Goal: Information Seeking & Learning: Check status

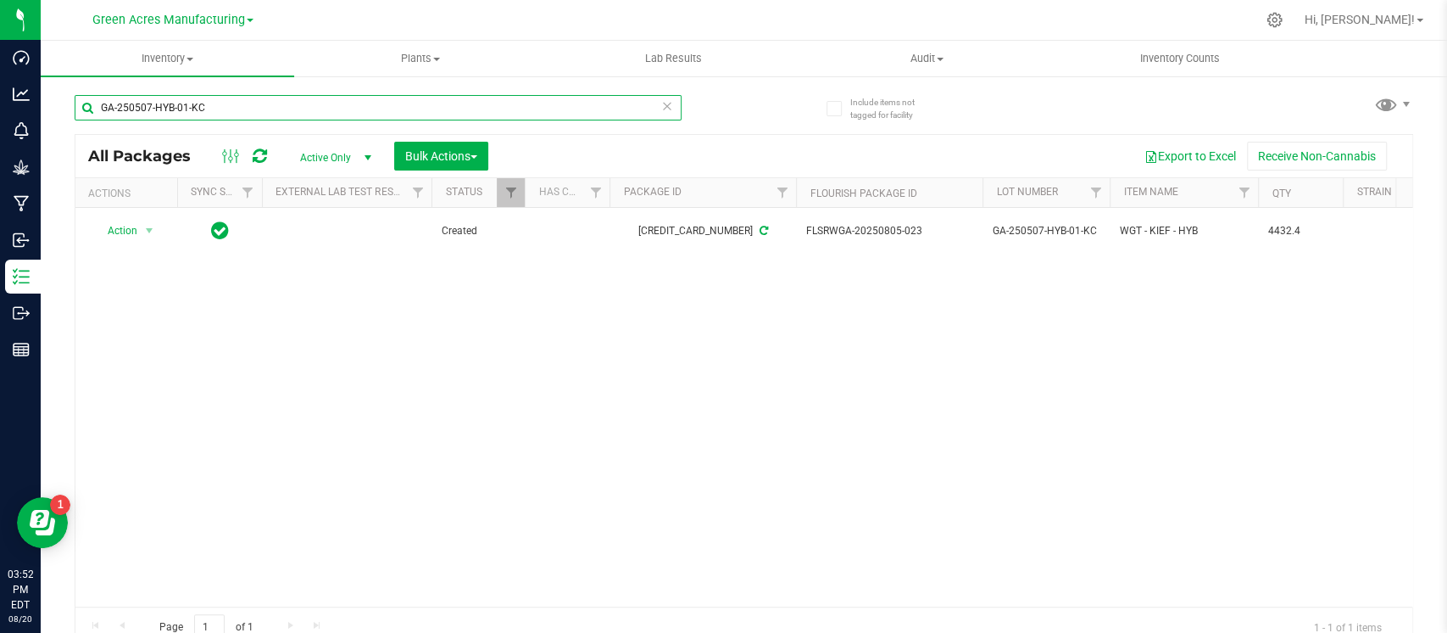
click at [380, 106] on input "GA-250507-HYB-01-KC" at bounding box center [378, 107] width 607 height 25
paste input "P-AUG25FFP01"
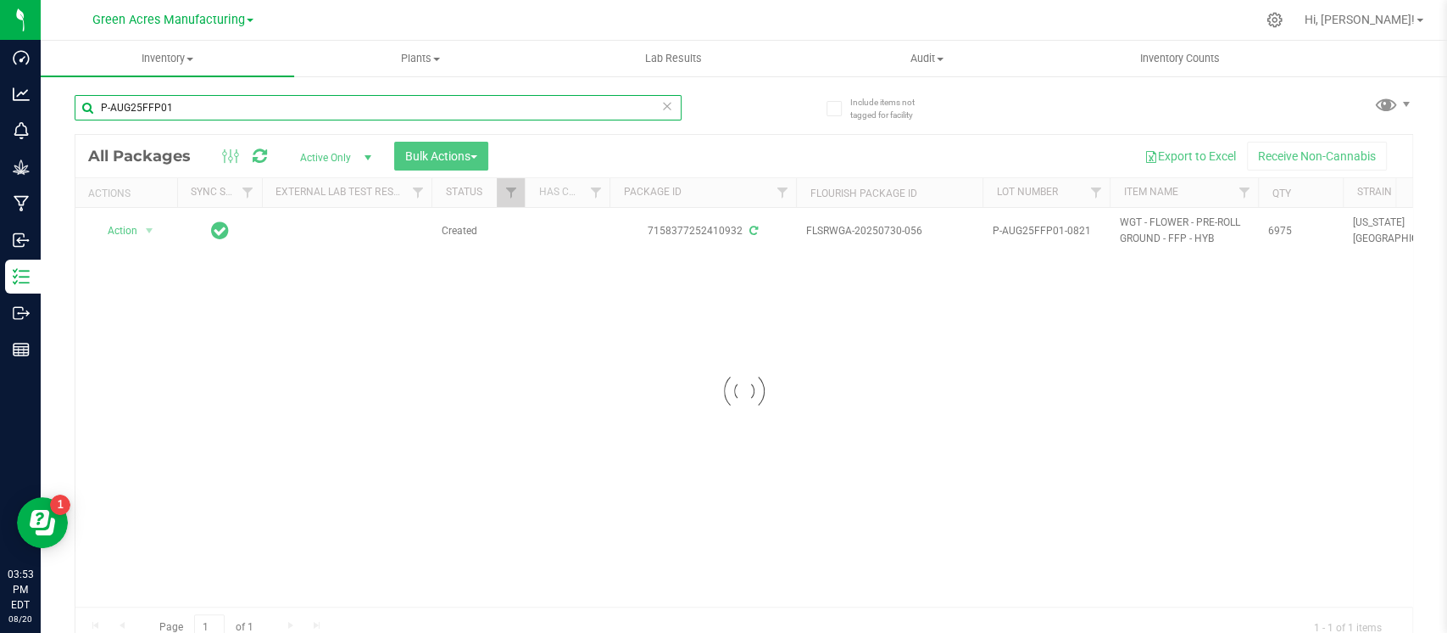
type input "P-AUG25FFP01"
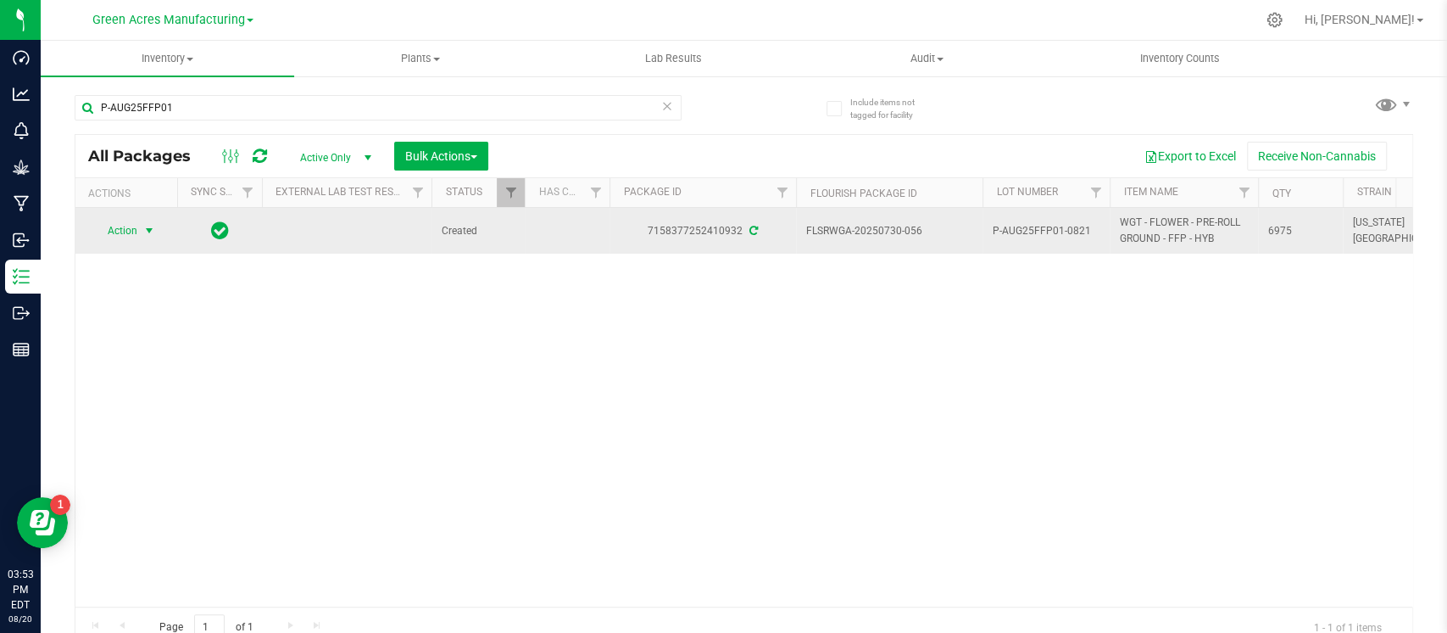
click at [139, 230] on span "select" at bounding box center [149, 231] width 21 height 24
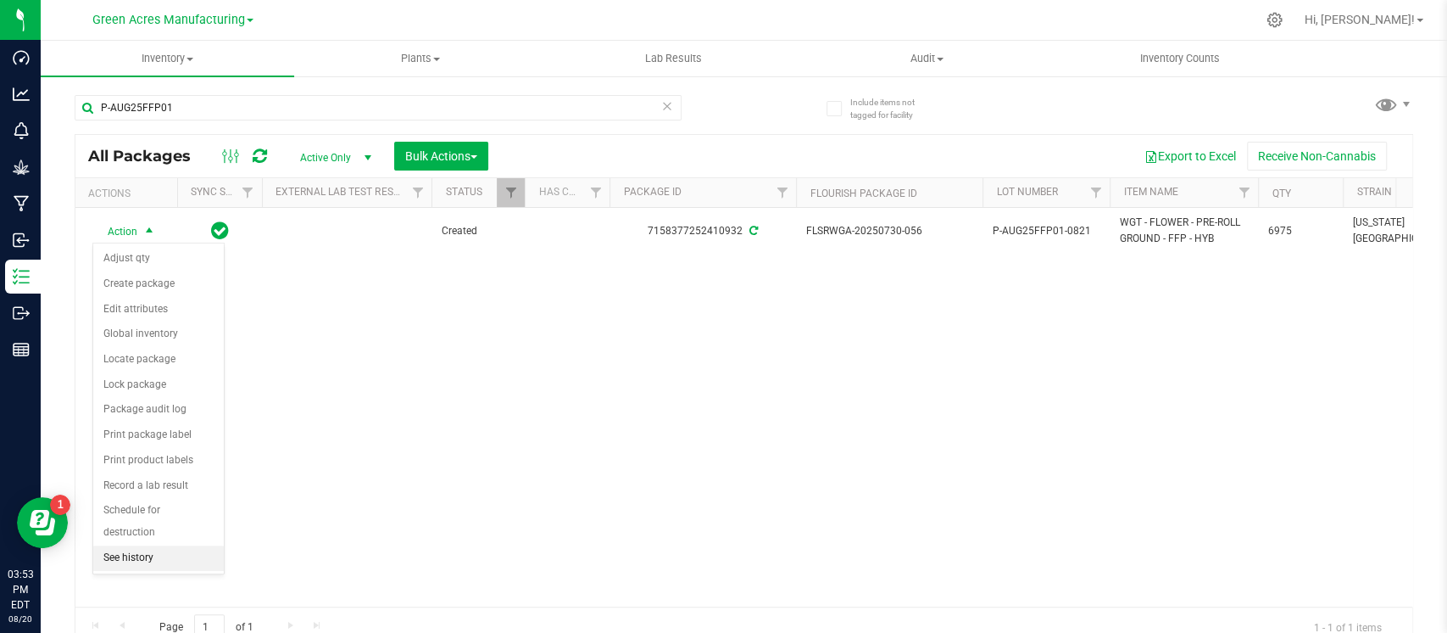
click at [150, 545] on li "See history" at bounding box center [158, 557] width 131 height 25
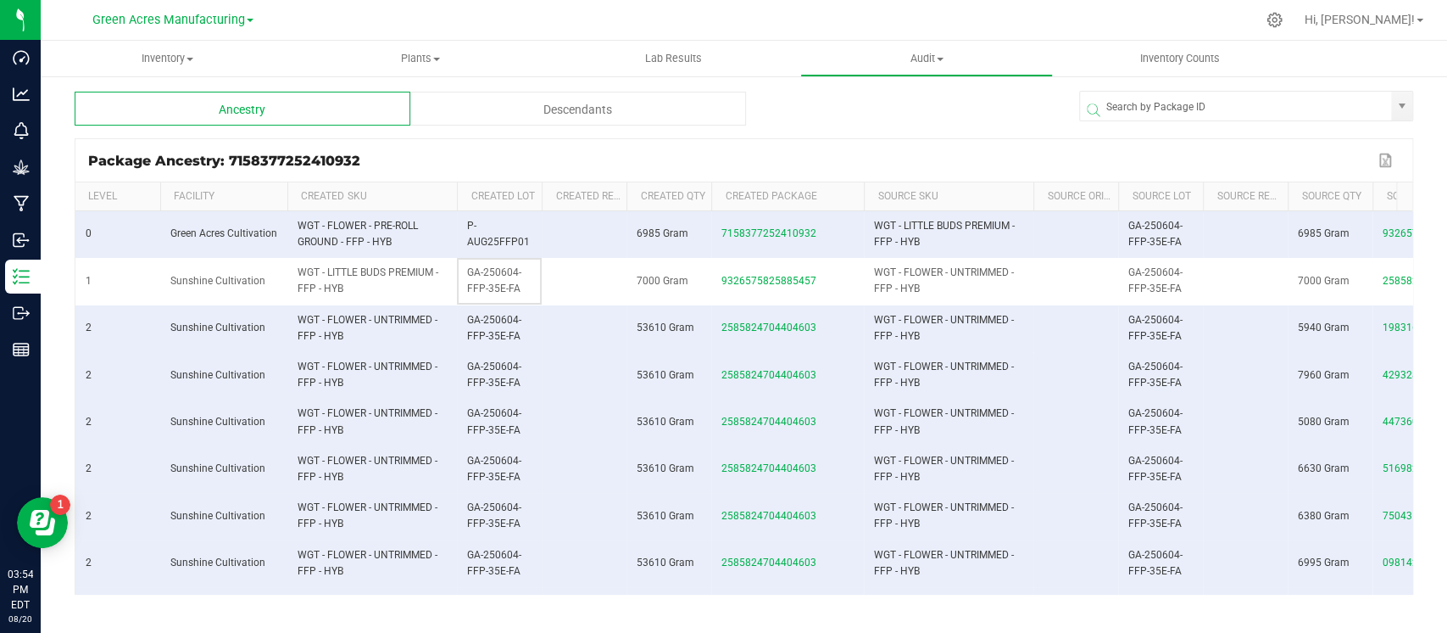
click at [494, 301] on td "GA-250604-FFP-35E-FA" at bounding box center [499, 281] width 85 height 47
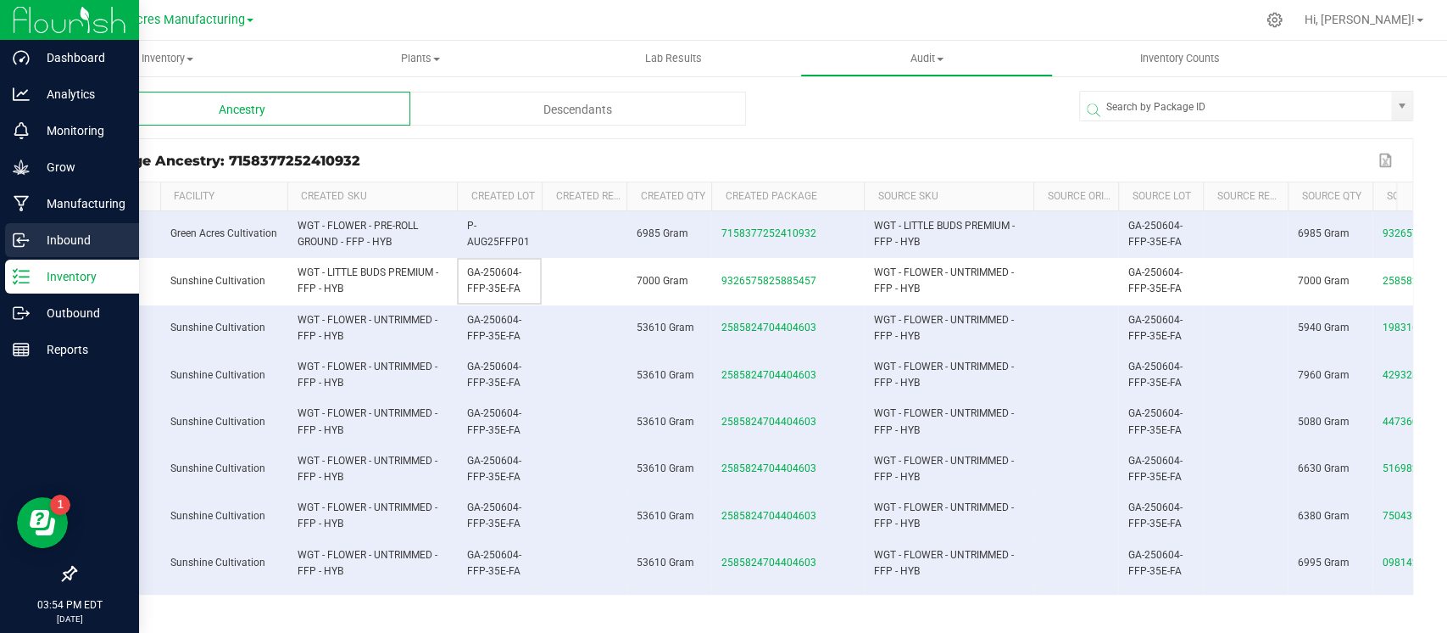
click at [80, 248] on p "Inbound" at bounding box center [81, 240] width 102 height 20
